Goal: Task Accomplishment & Management: Manage account settings

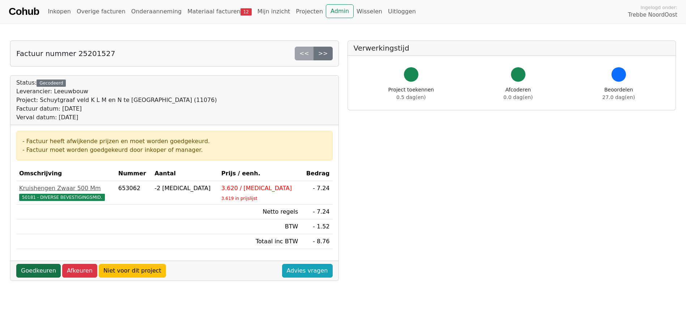
click at [39, 275] on link "Goedkeuren" at bounding box center [38, 271] width 45 height 14
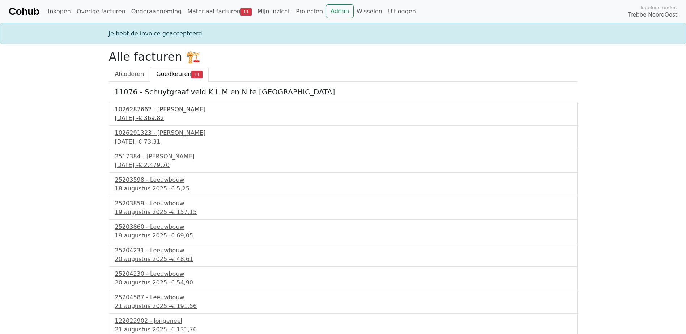
click at [151, 111] on div "1026287662 - Boels Verhuur" at bounding box center [343, 109] width 457 height 9
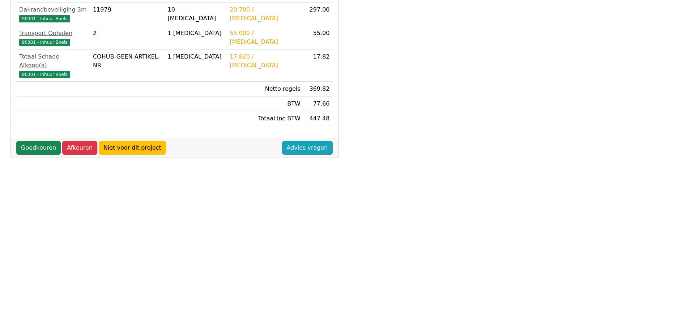
scroll to position [202, 0]
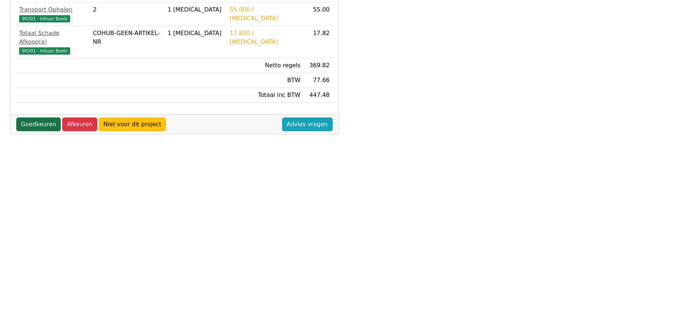
click at [41, 118] on link "Goedkeuren" at bounding box center [38, 125] width 45 height 14
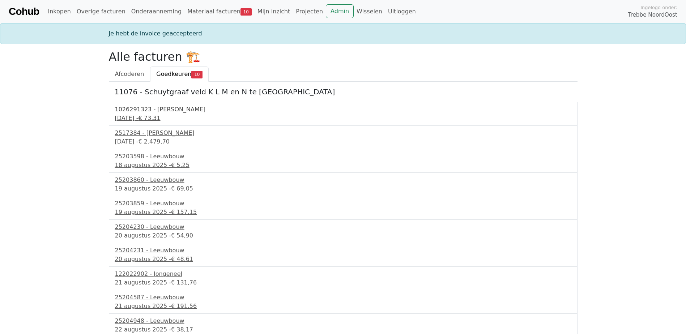
click at [135, 111] on div "1026291323 - Boels Verhuur" at bounding box center [343, 109] width 457 height 9
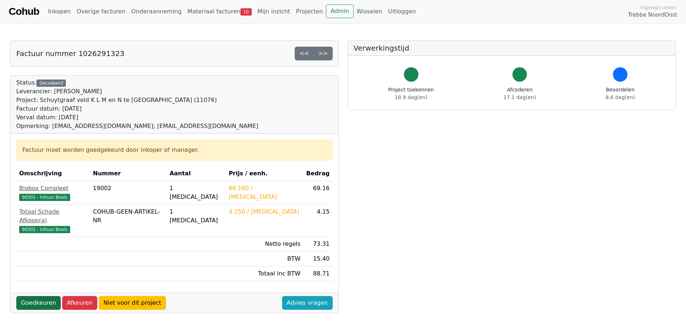
click at [42, 296] on link "Goedkeuren" at bounding box center [38, 303] width 45 height 14
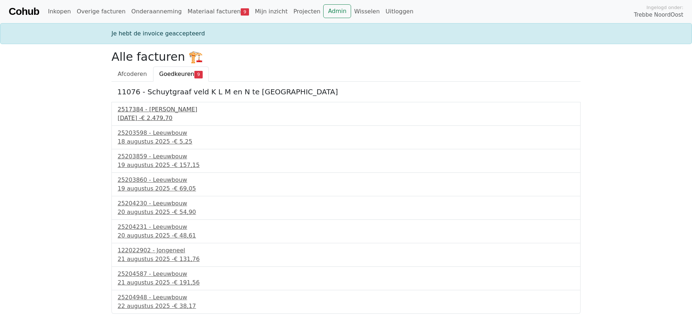
click at [134, 108] on div "2517384 - Van Dalen" at bounding box center [346, 109] width 457 height 9
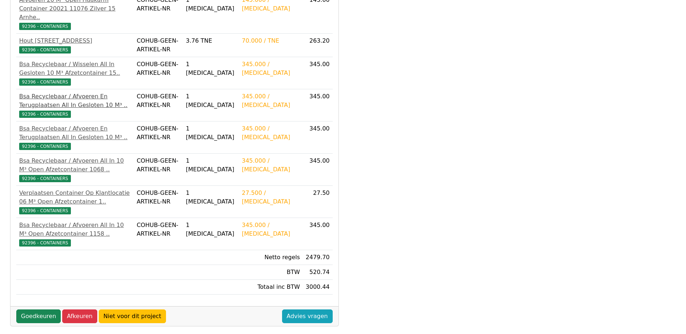
scroll to position [253, 0]
click at [43, 309] on link "Goedkeuren" at bounding box center [38, 316] width 45 height 14
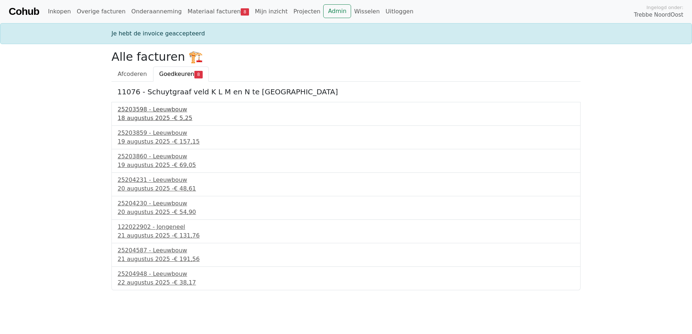
click at [156, 111] on div "25203598 - Leeuwbouw" at bounding box center [346, 109] width 457 height 9
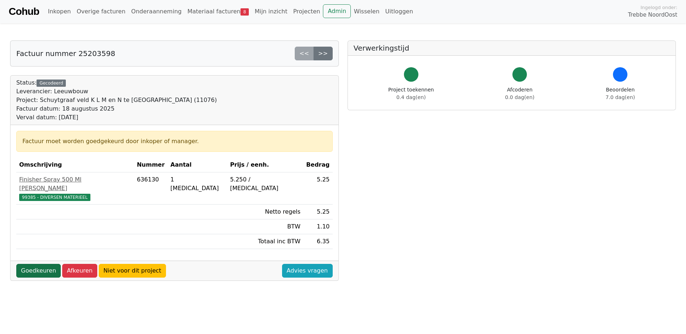
click at [44, 264] on link "Goedkeuren" at bounding box center [38, 271] width 45 height 14
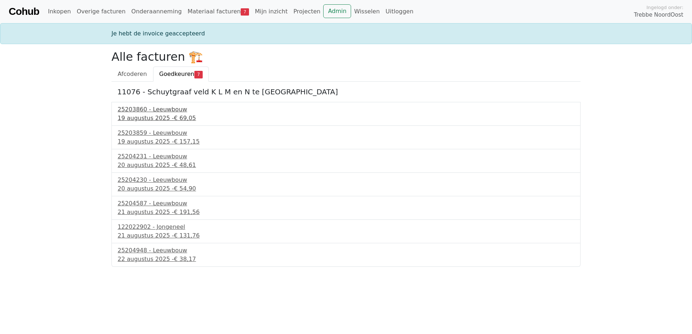
click at [145, 109] on div "25203860 - Leeuwbouw" at bounding box center [346, 109] width 457 height 9
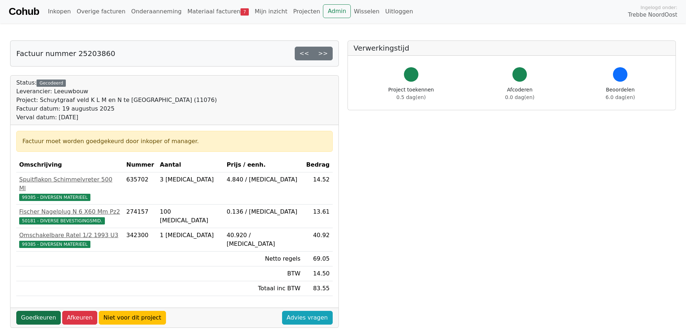
click at [31, 311] on link "Goedkeuren" at bounding box center [38, 318] width 45 height 14
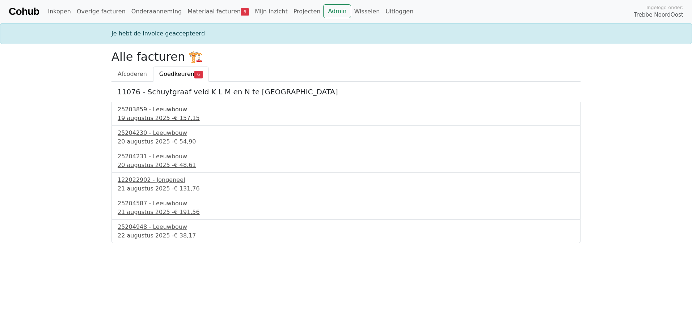
click at [141, 108] on div "25203859 - Leeuwbouw" at bounding box center [346, 109] width 457 height 9
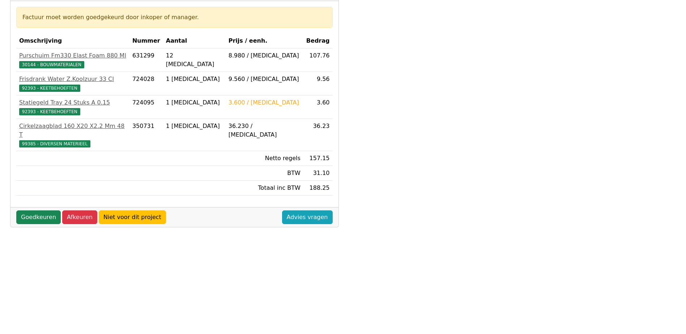
scroll to position [145, 0]
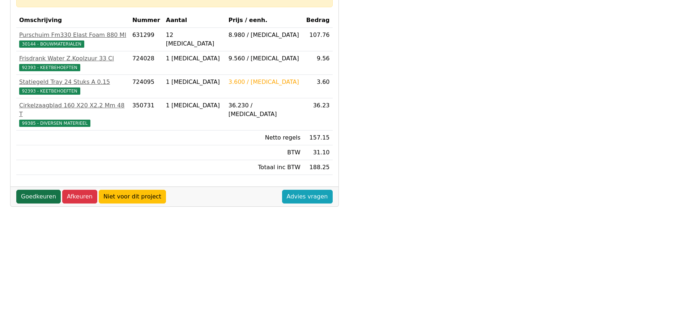
click at [42, 190] on link "Goedkeuren" at bounding box center [38, 197] width 45 height 14
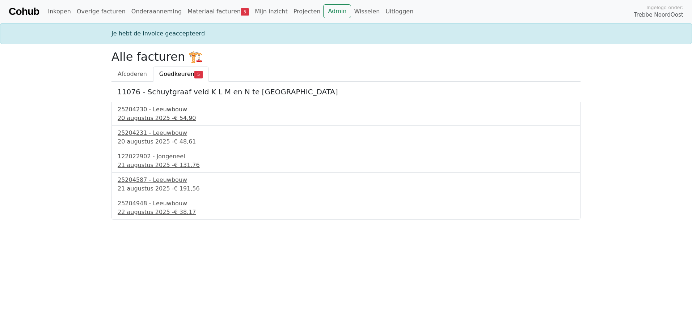
click at [143, 110] on div "25204230 - Leeuwbouw" at bounding box center [346, 109] width 457 height 9
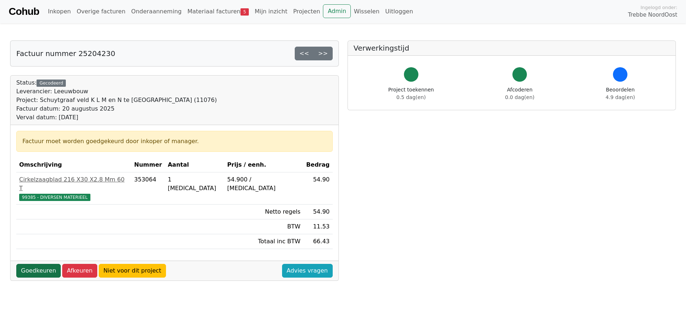
click at [40, 264] on link "Goedkeuren" at bounding box center [38, 271] width 45 height 14
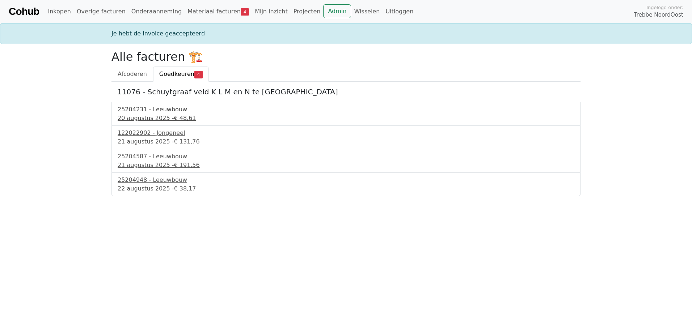
click at [148, 117] on div "[DATE] - € 48,61" at bounding box center [346, 118] width 457 height 9
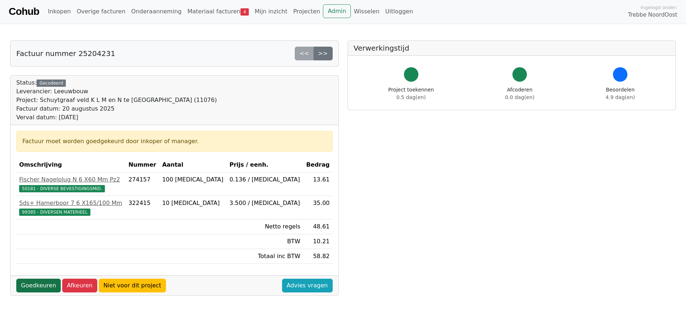
click at [44, 289] on link "Goedkeuren" at bounding box center [38, 286] width 45 height 14
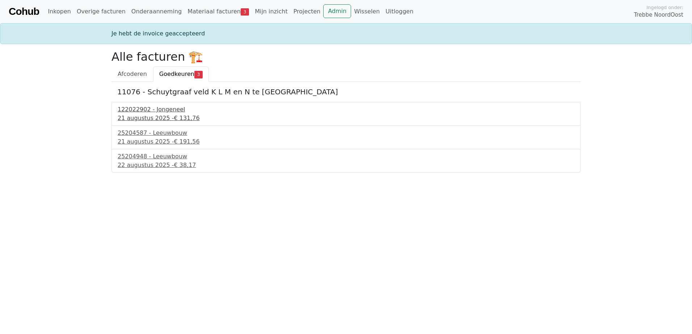
click at [143, 109] on div "122022902 - Jongeneel" at bounding box center [346, 109] width 457 height 9
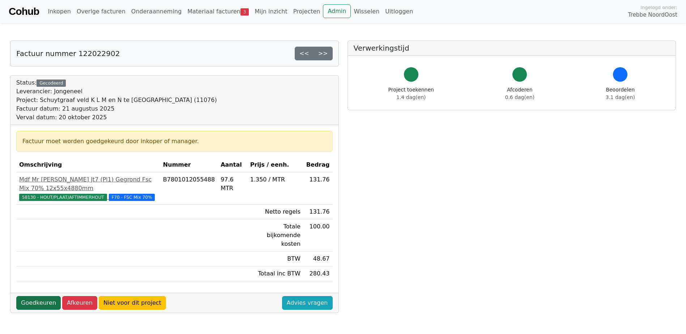
click at [39, 296] on link "Goedkeuren" at bounding box center [38, 303] width 45 height 14
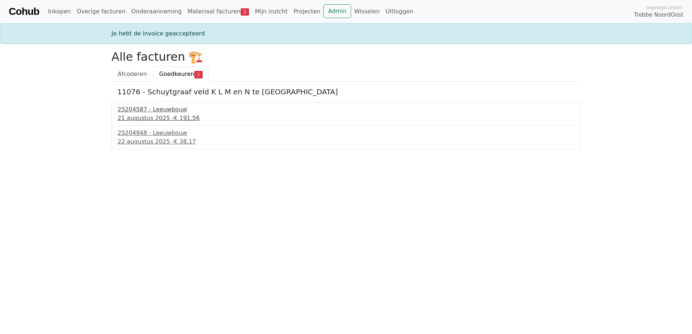
click at [145, 109] on div "25204587 - Leeuwbouw" at bounding box center [346, 109] width 457 height 9
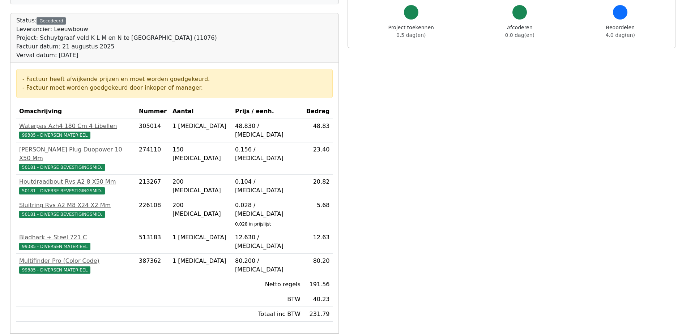
scroll to position [72, 0]
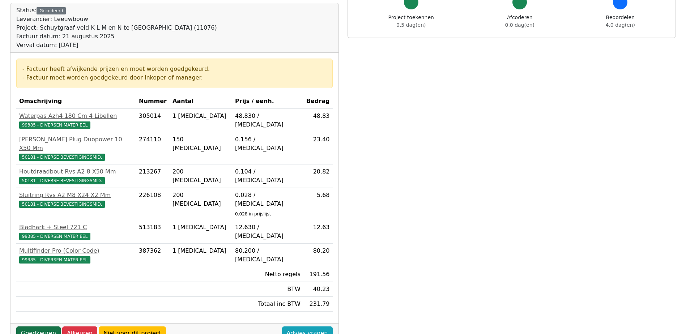
click at [33, 327] on link "Goedkeuren" at bounding box center [38, 334] width 45 height 14
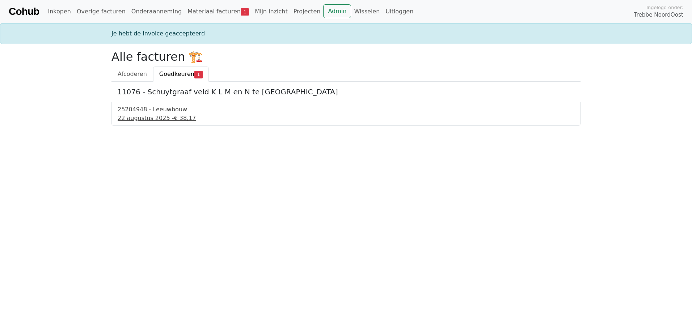
click at [147, 109] on div "25204948 - Leeuwbouw" at bounding box center [346, 109] width 457 height 9
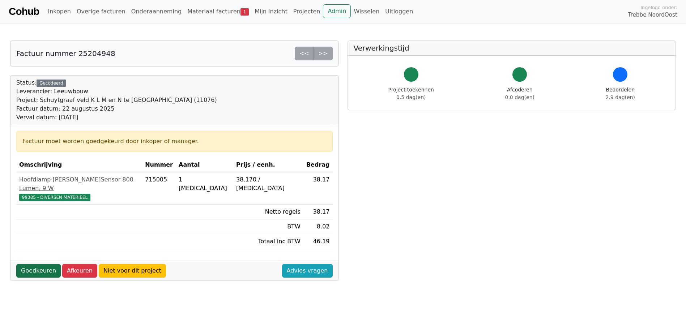
click at [34, 264] on link "Goedkeuren" at bounding box center [38, 271] width 45 height 14
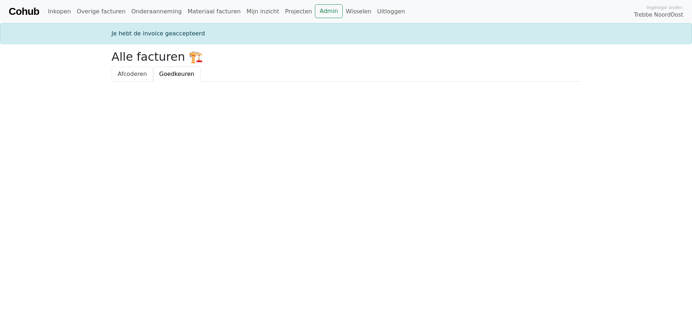
click at [133, 71] on span "Afcoderen" at bounding box center [132, 74] width 29 height 7
